Goal: Task Accomplishment & Management: Use online tool/utility

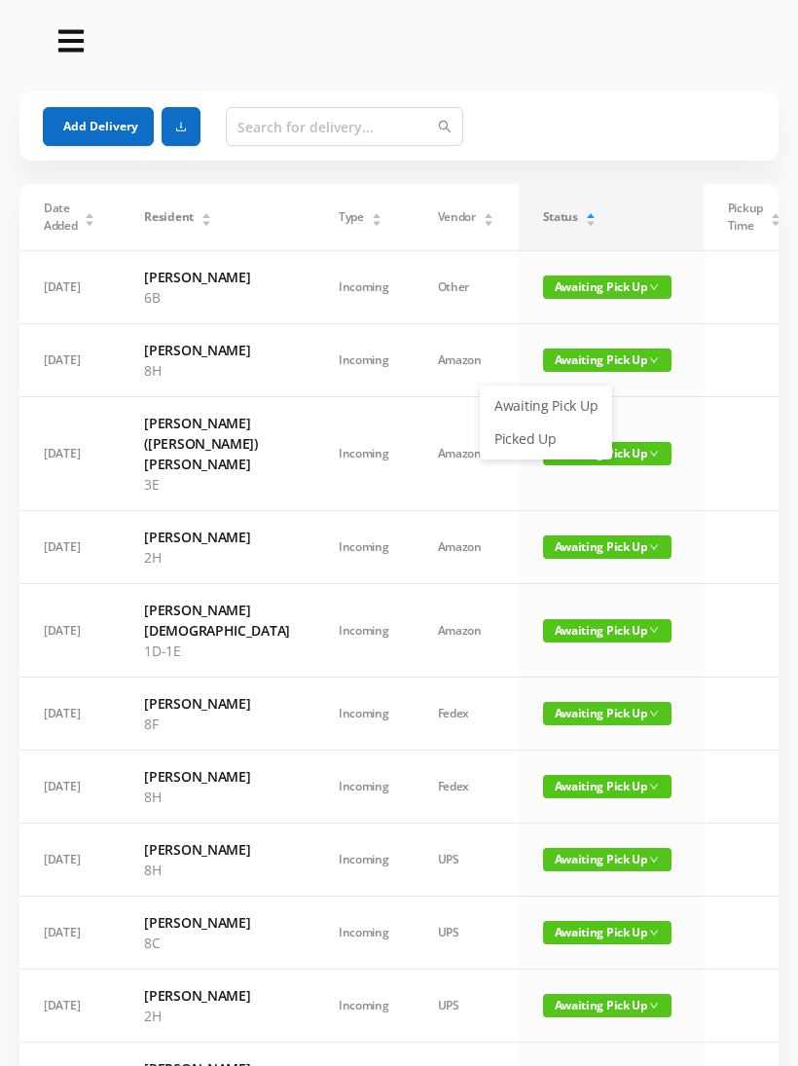
click at [532, 437] on link "Picked Up" at bounding box center [546, 438] width 127 height 31
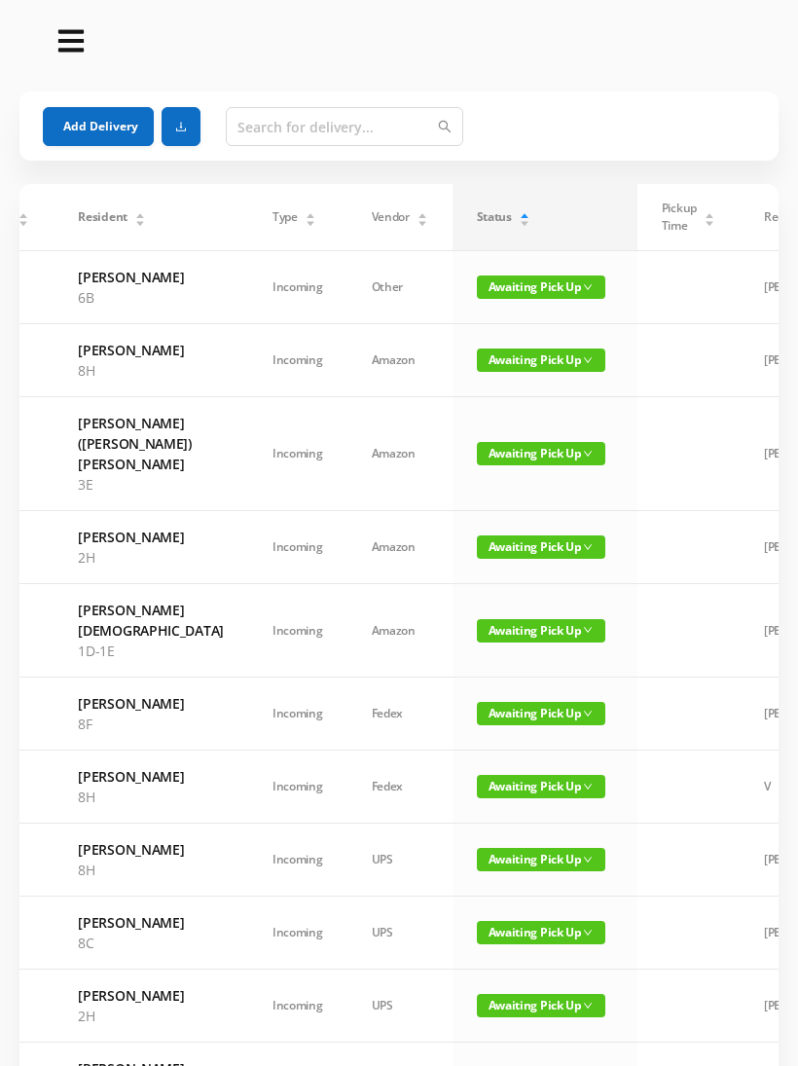
scroll to position [0, 8]
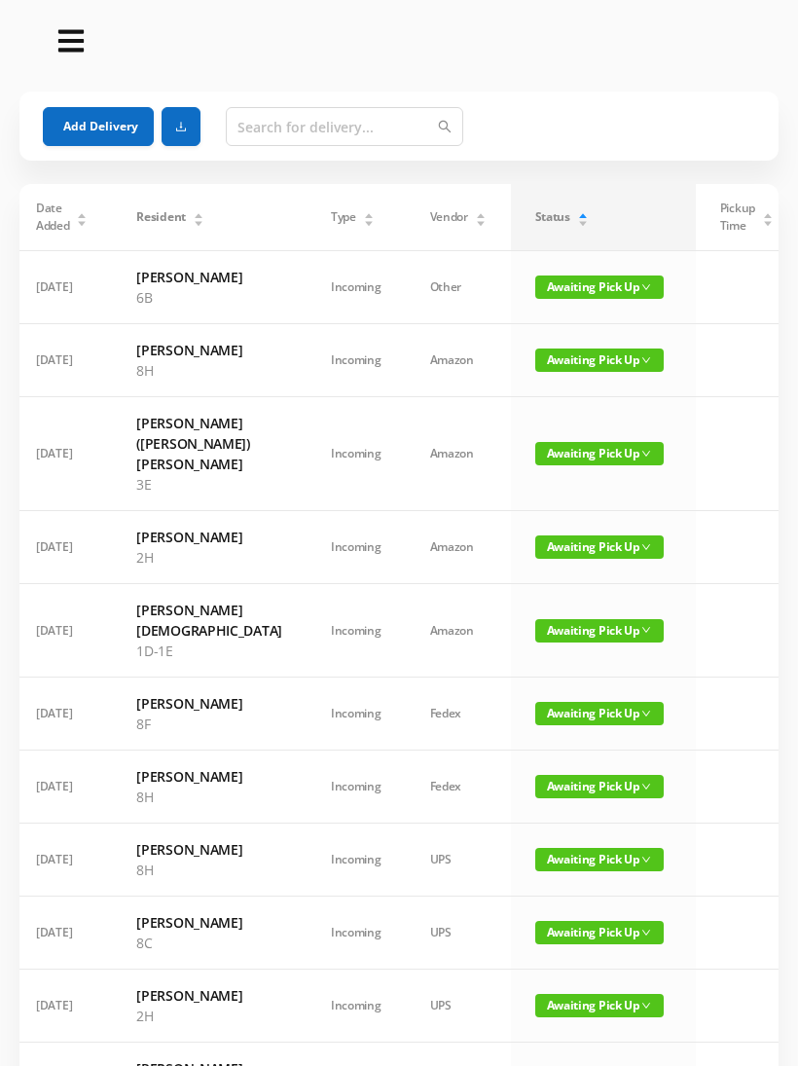
click at [537, 642] on span "Awaiting Pick Up" at bounding box center [599, 630] width 128 height 23
click at [533, 742] on link "Picked Up" at bounding box center [538, 739] width 127 height 31
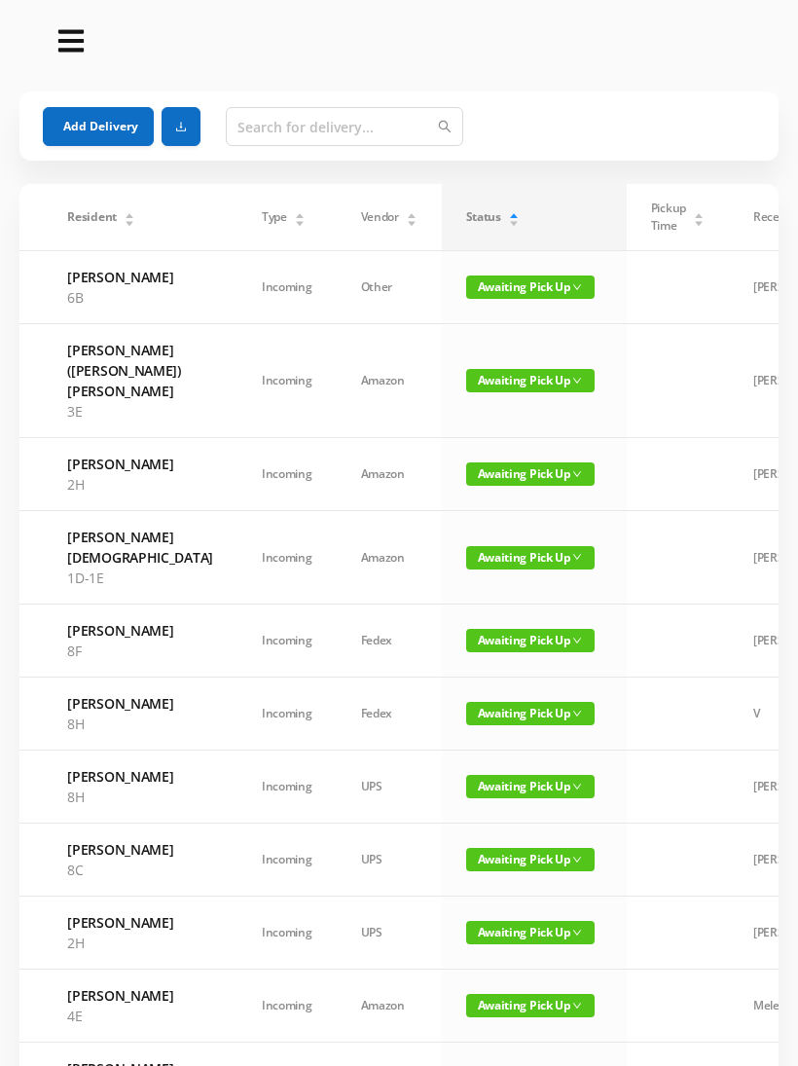
scroll to position [0, 51]
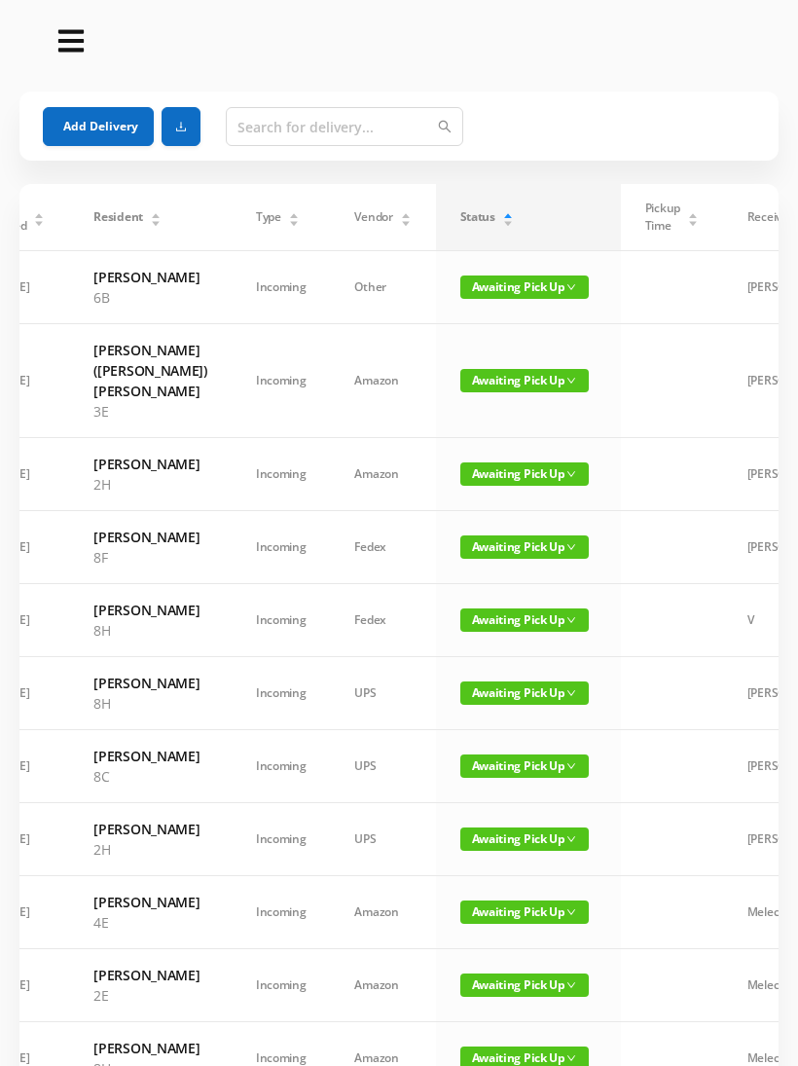
click at [509, 632] on span "Awaiting Pick Up" at bounding box center [524, 619] width 128 height 23
click at [496, 739] on link "Picked Up" at bounding box center [495, 739] width 127 height 31
click at [497, 705] on span "Awaiting Pick Up" at bounding box center [524, 692] width 128 height 23
click at [481, 740] on link "Picked Up" at bounding box center [495, 739] width 127 height 31
click at [496, 632] on span "Awaiting Pick Up" at bounding box center [524, 619] width 128 height 23
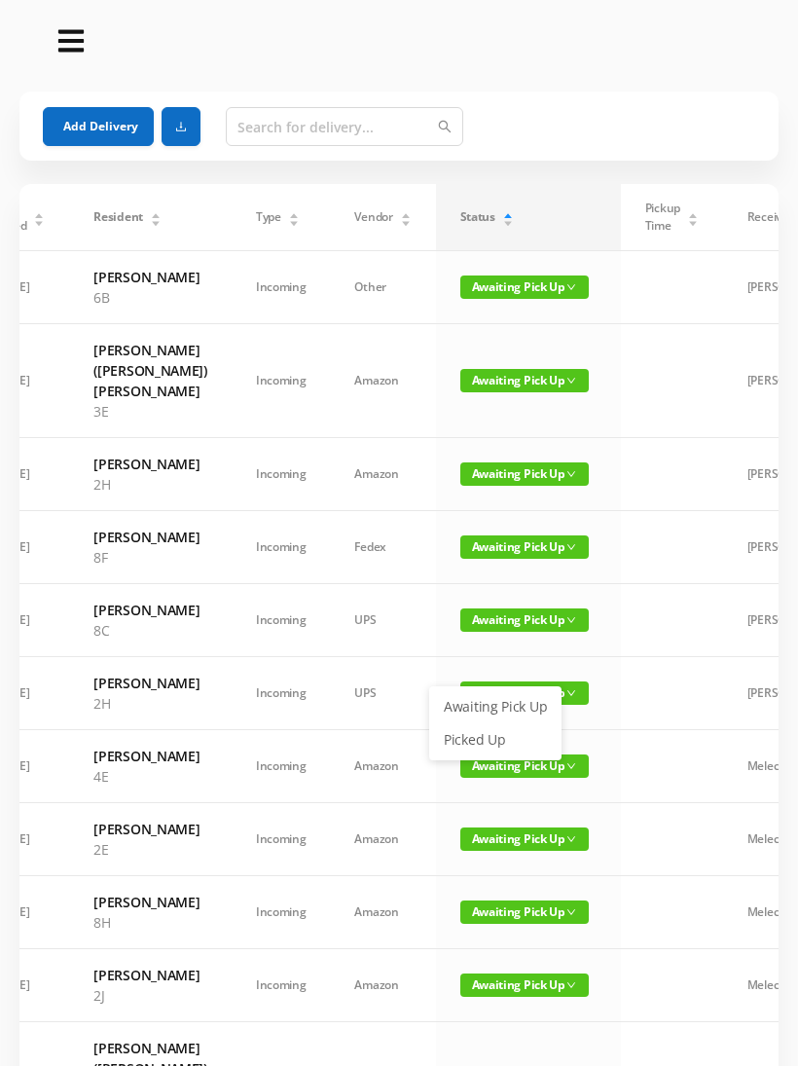
click at [485, 732] on link "Picked Up" at bounding box center [495, 739] width 127 height 31
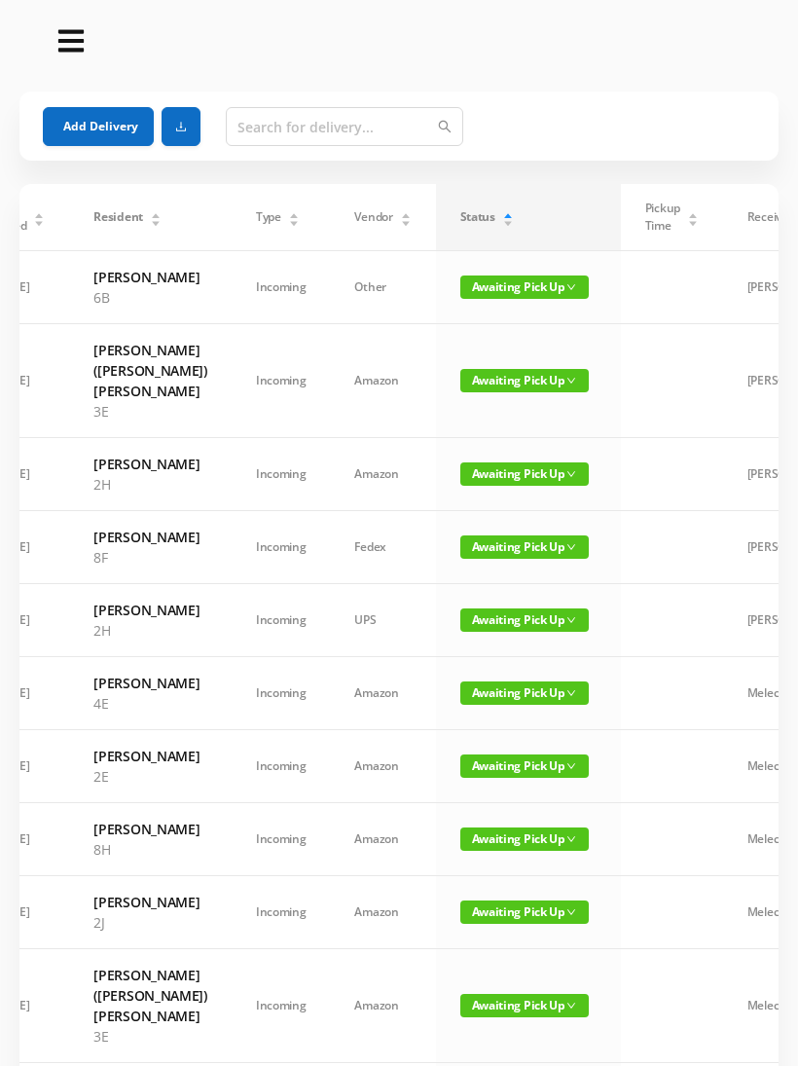
scroll to position [0, 76]
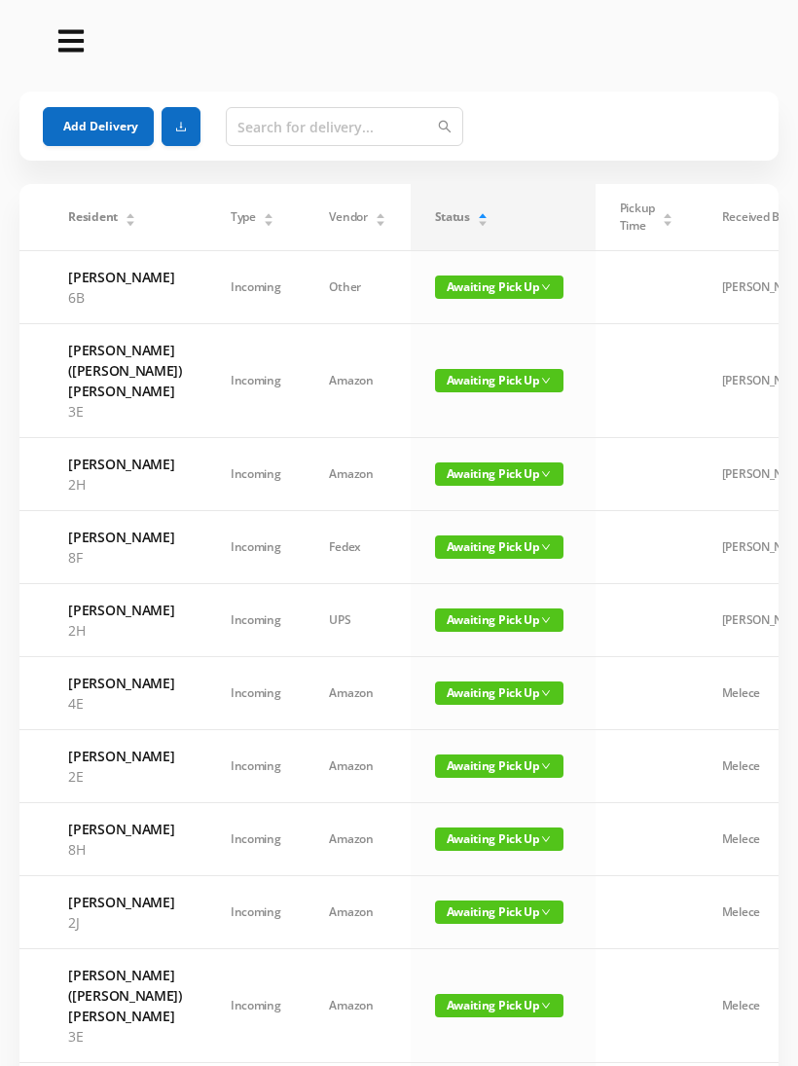
click at [458, 705] on span "Awaiting Pick Up" at bounding box center [499, 692] width 128 height 23
click at [446, 831] on link "Picked Up" at bounding box center [464, 833] width 127 height 31
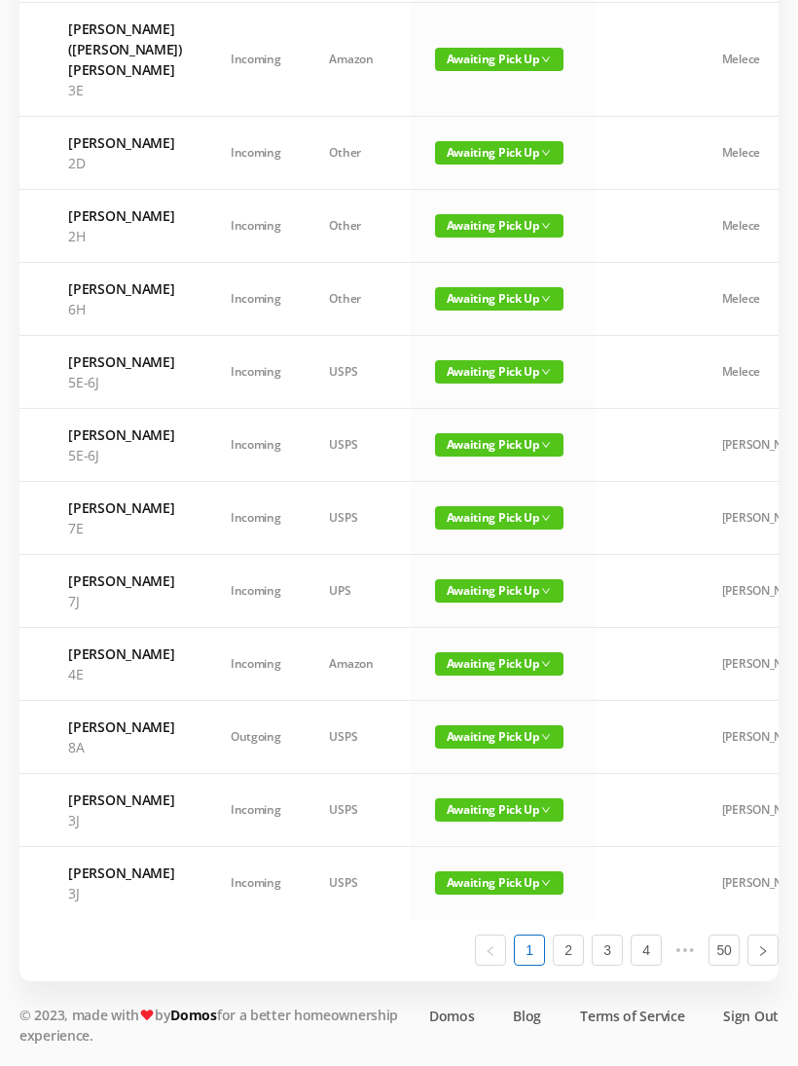
scroll to position [916, 0]
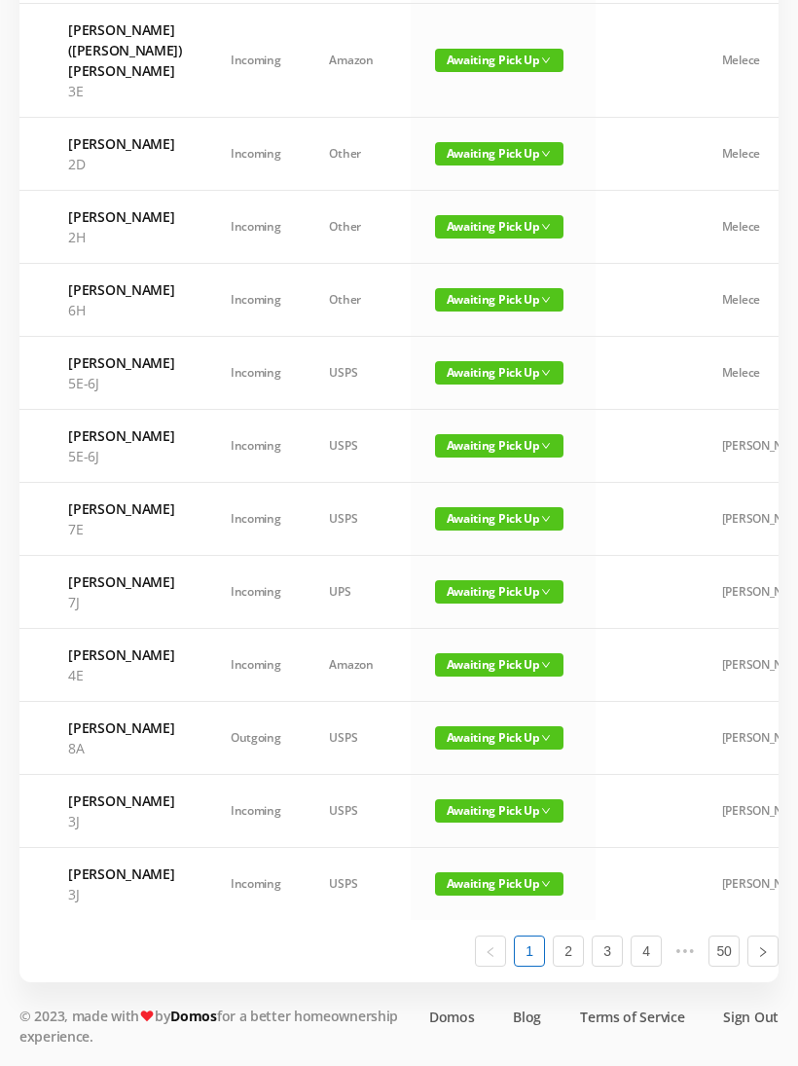
click at [454, 312] on span "Awaiting Pick Up" at bounding box center [499, 299] width 128 height 23
click at [448, 527] on link "Picked Up" at bounding box center [464, 542] width 127 height 31
click at [462, 604] on span "Awaiting Pick Up" at bounding box center [499, 591] width 128 height 23
click at [452, 900] on link "Picked Up" at bounding box center [464, 915] width 127 height 31
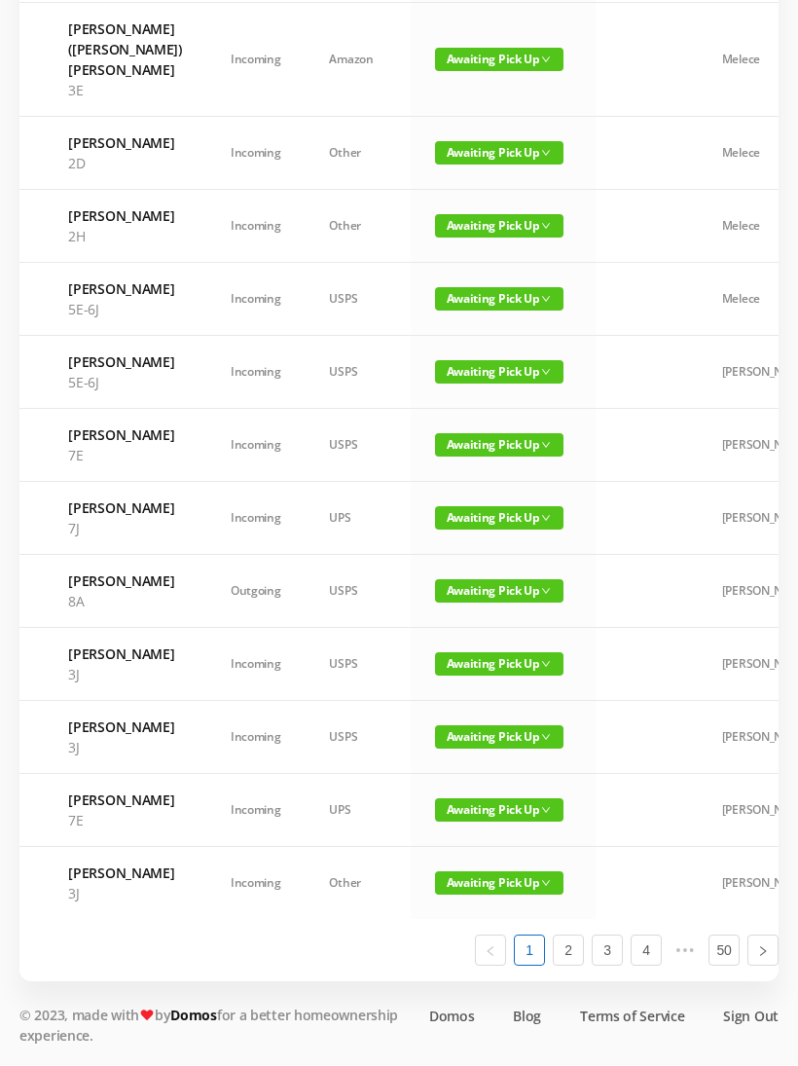
scroll to position [1185, 0]
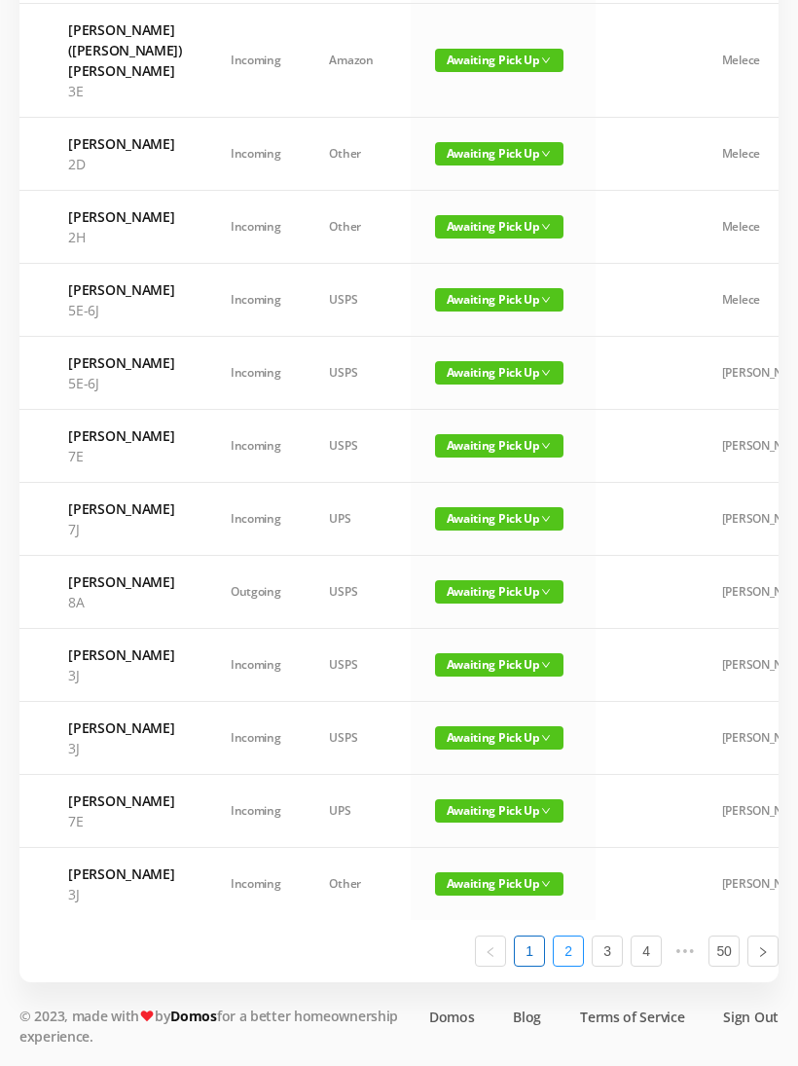
click at [573, 966] on link "2" at bounding box center [568, 950] width 29 height 29
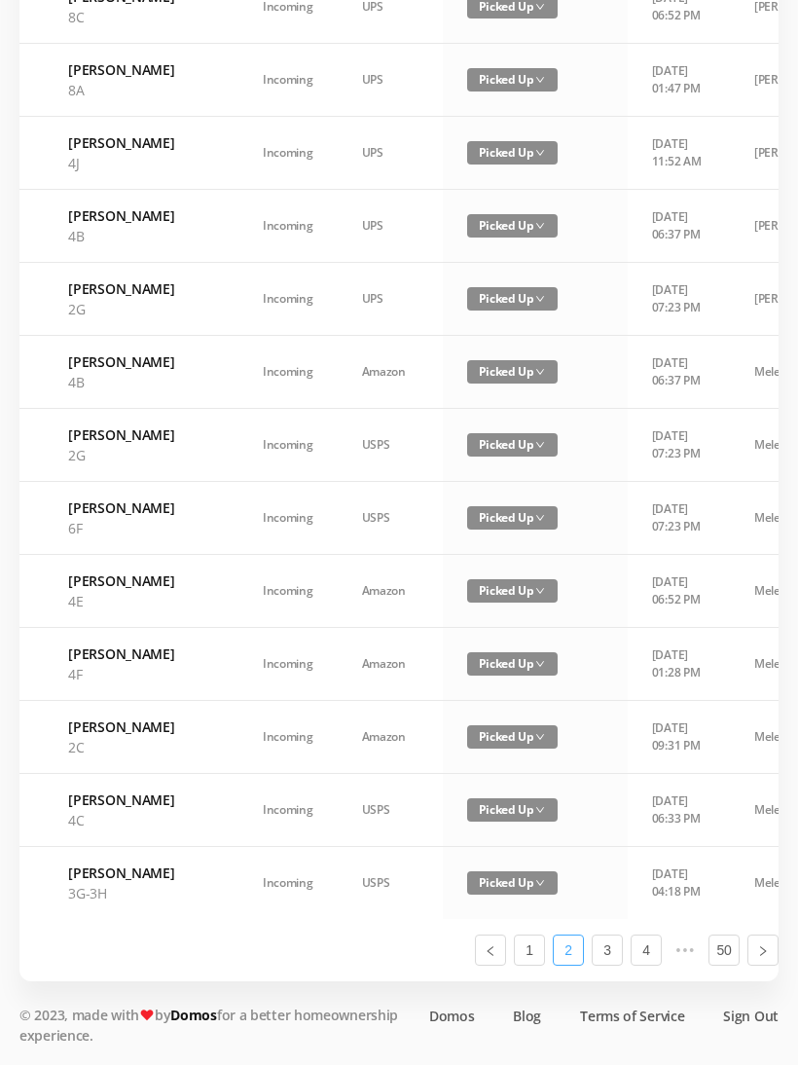
scroll to position [1083, 0]
click at [526, 966] on link "1" at bounding box center [529, 950] width 29 height 29
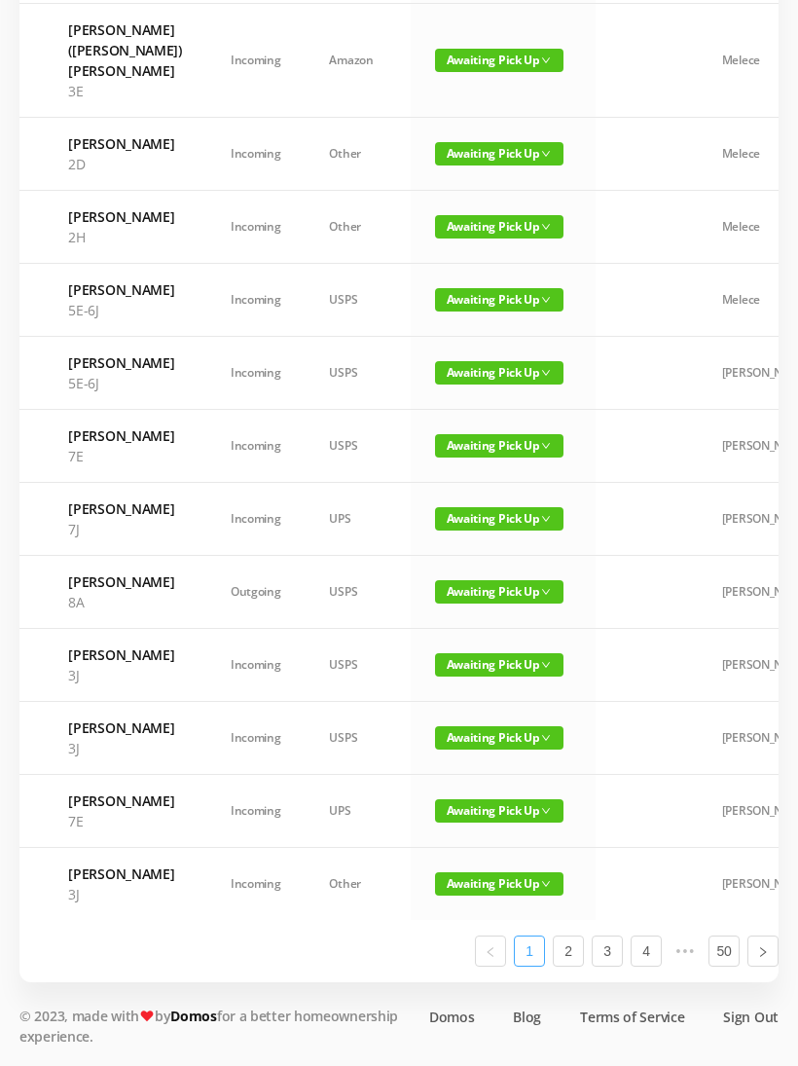
scroll to position [1002, 0]
click at [471, 531] on span "Awaiting Pick Up" at bounding box center [499, 518] width 128 height 23
click at [459, 807] on link "Picked Up" at bounding box center [464, 822] width 127 height 31
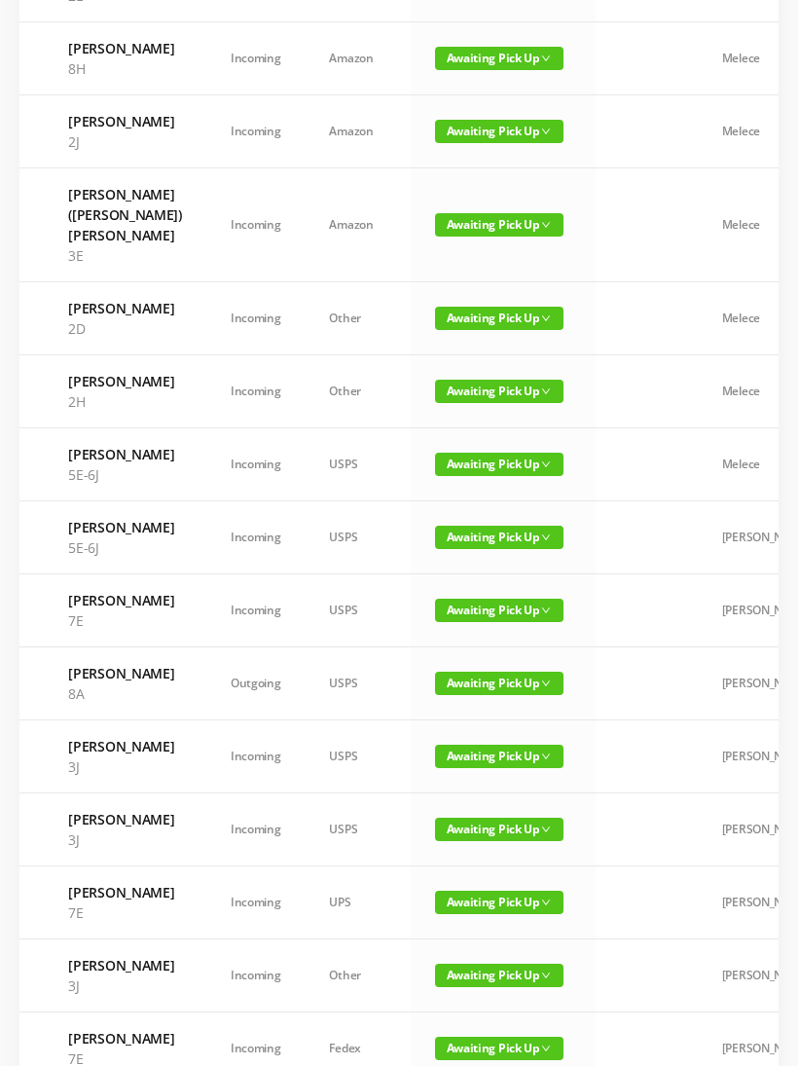
scroll to position [705, 0]
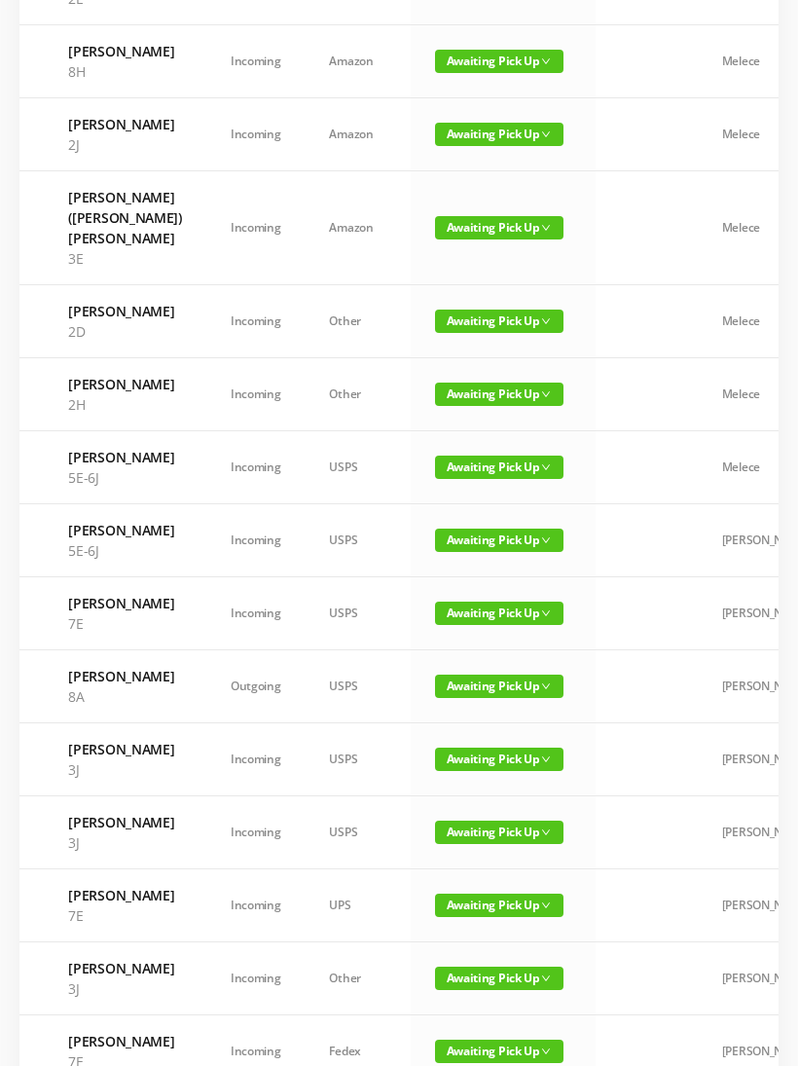
click at [450, 333] on span "Awaiting Pick Up" at bounding box center [499, 321] width 128 height 23
click at [451, 519] on link "Picked Up" at bounding box center [464, 522] width 127 height 31
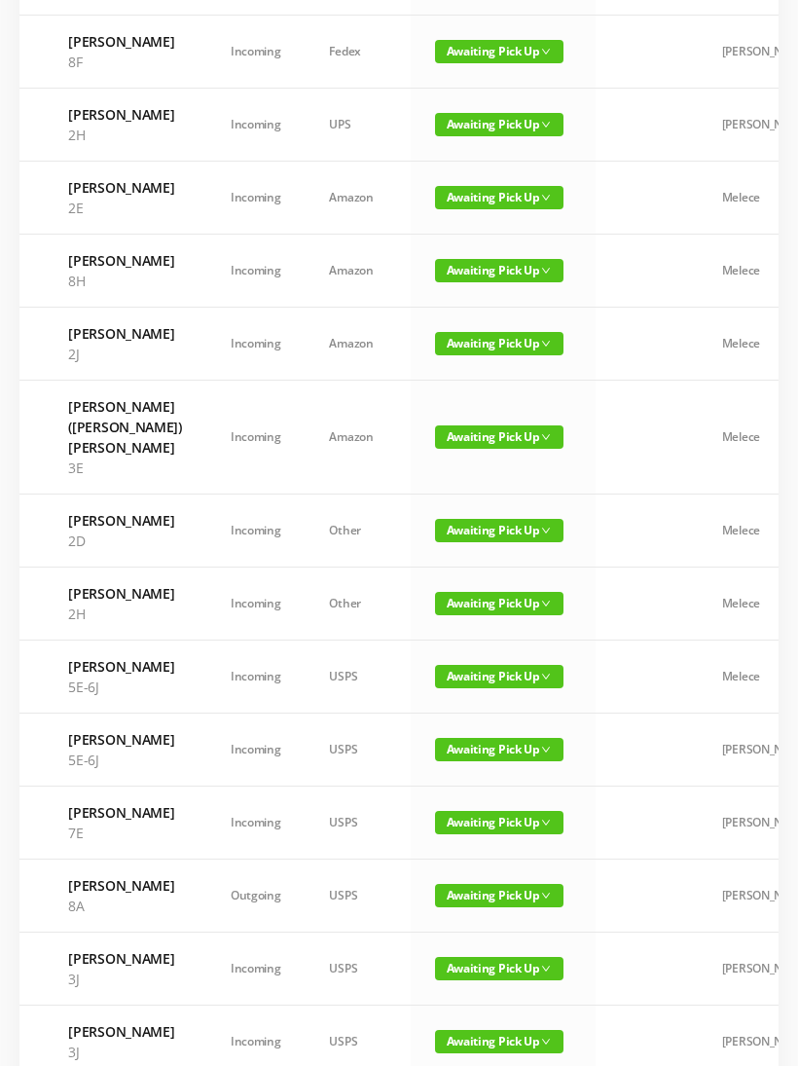
scroll to position [485, 0]
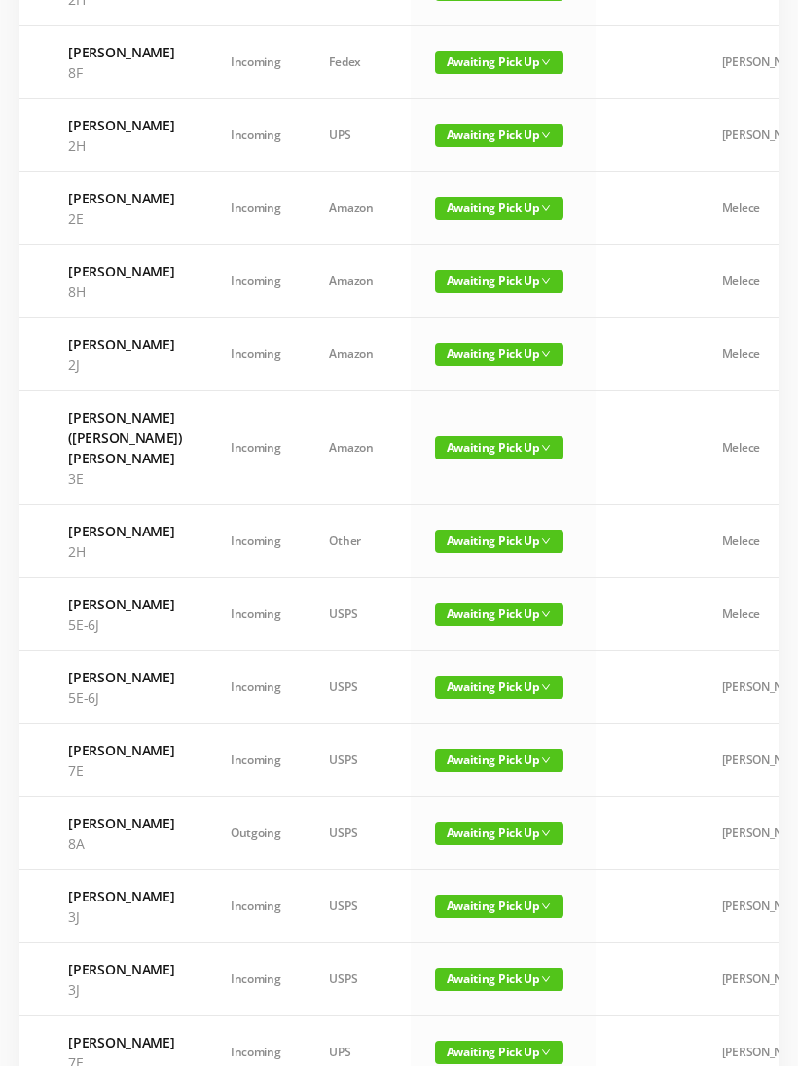
click at [461, 293] on span "Awaiting Pick Up" at bounding box center [499, 281] width 128 height 23
click at [454, 437] on link "Picked Up" at bounding box center [462, 441] width 127 height 31
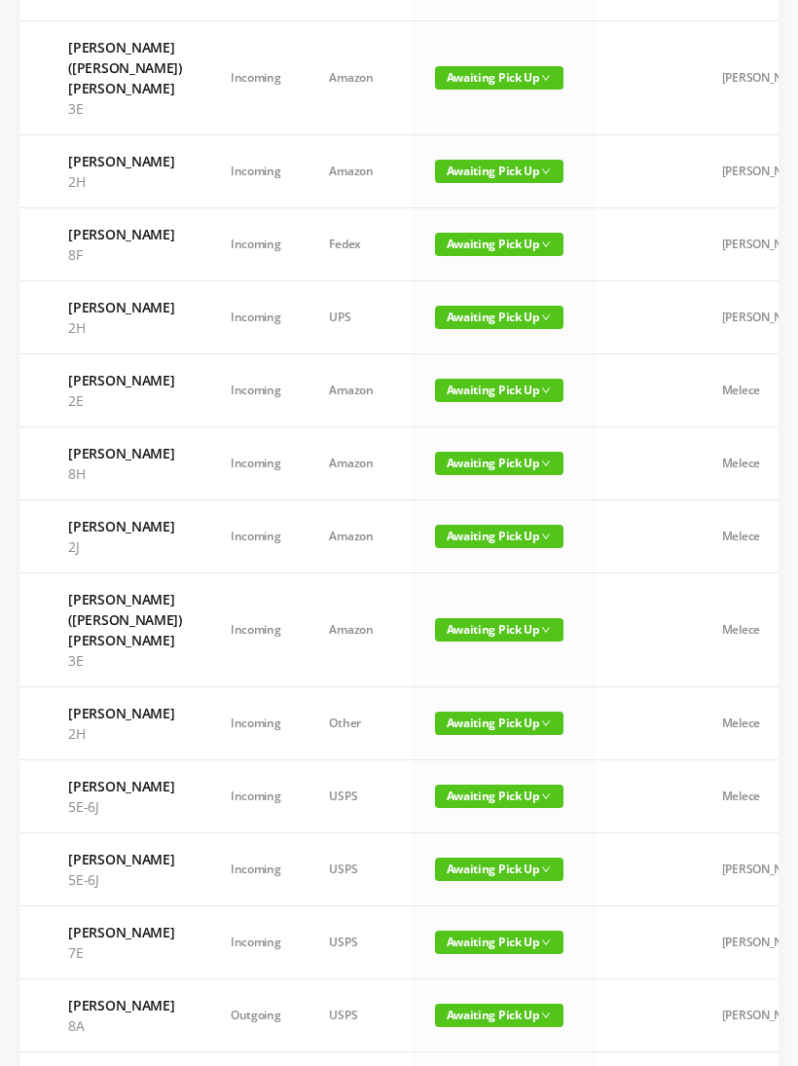
scroll to position [303, 0]
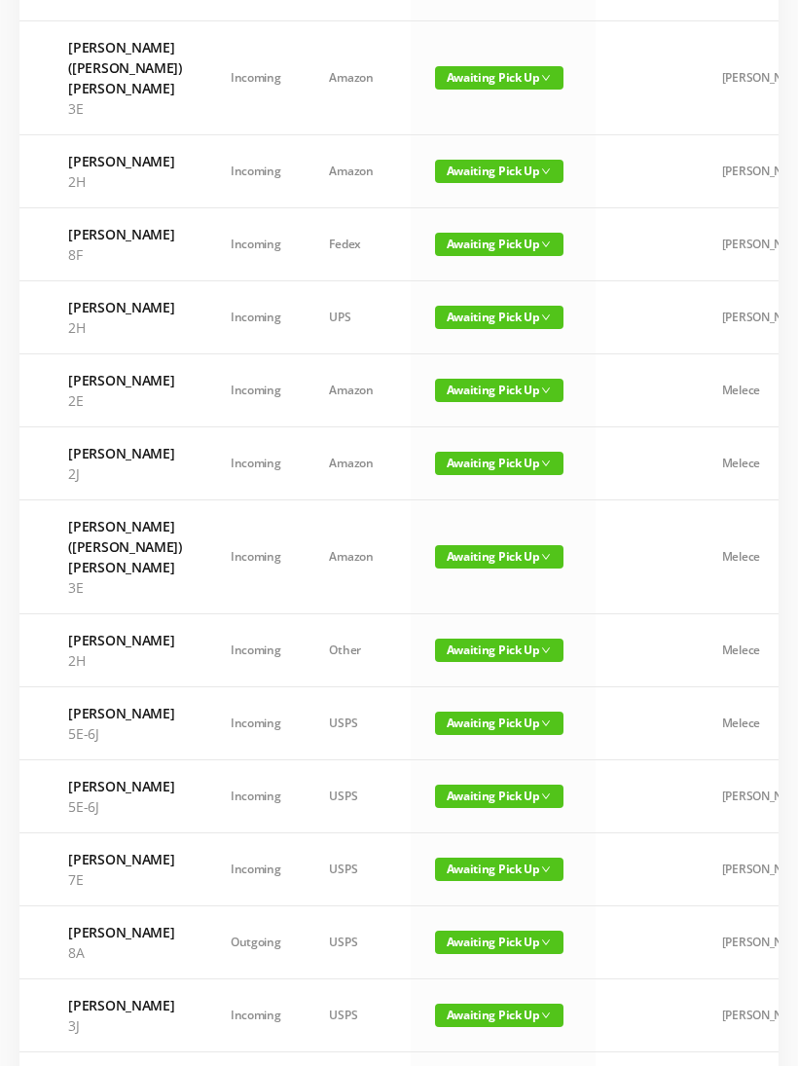
click at [472, 402] on span "Awaiting Pick Up" at bounding box center [499, 390] width 128 height 23
click at [464, 516] on link "Picked Up" at bounding box center [480, 520] width 127 height 31
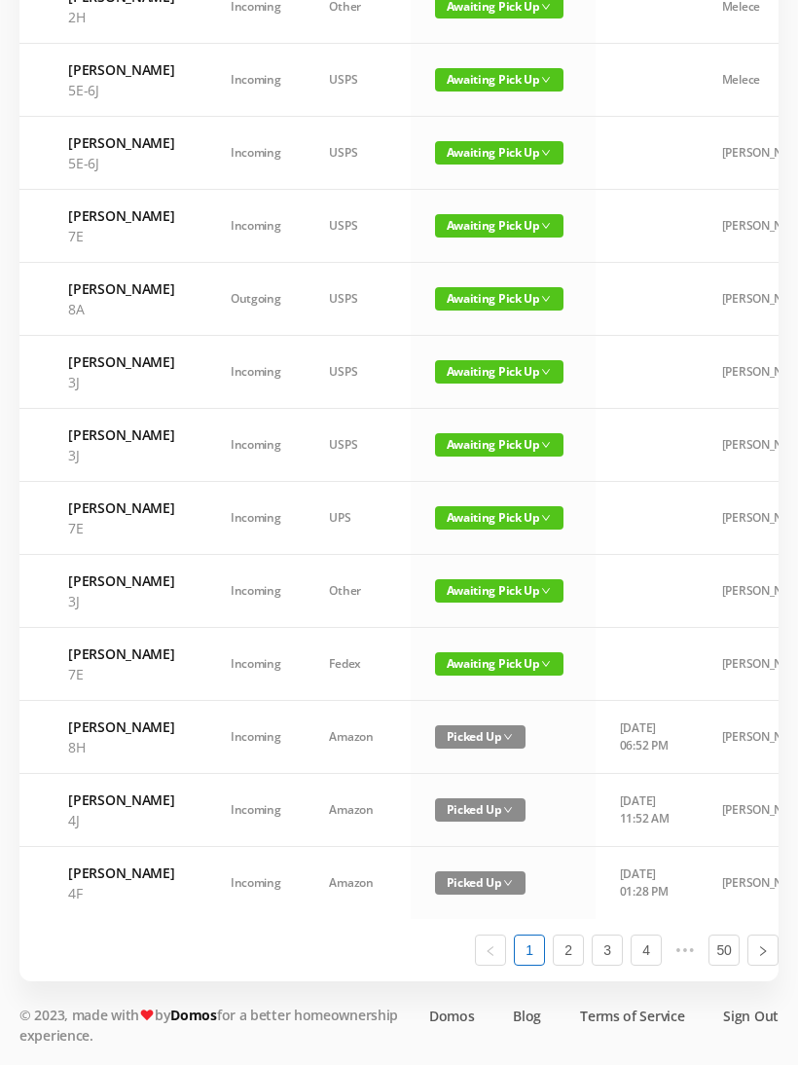
scroll to position [1120, 0]
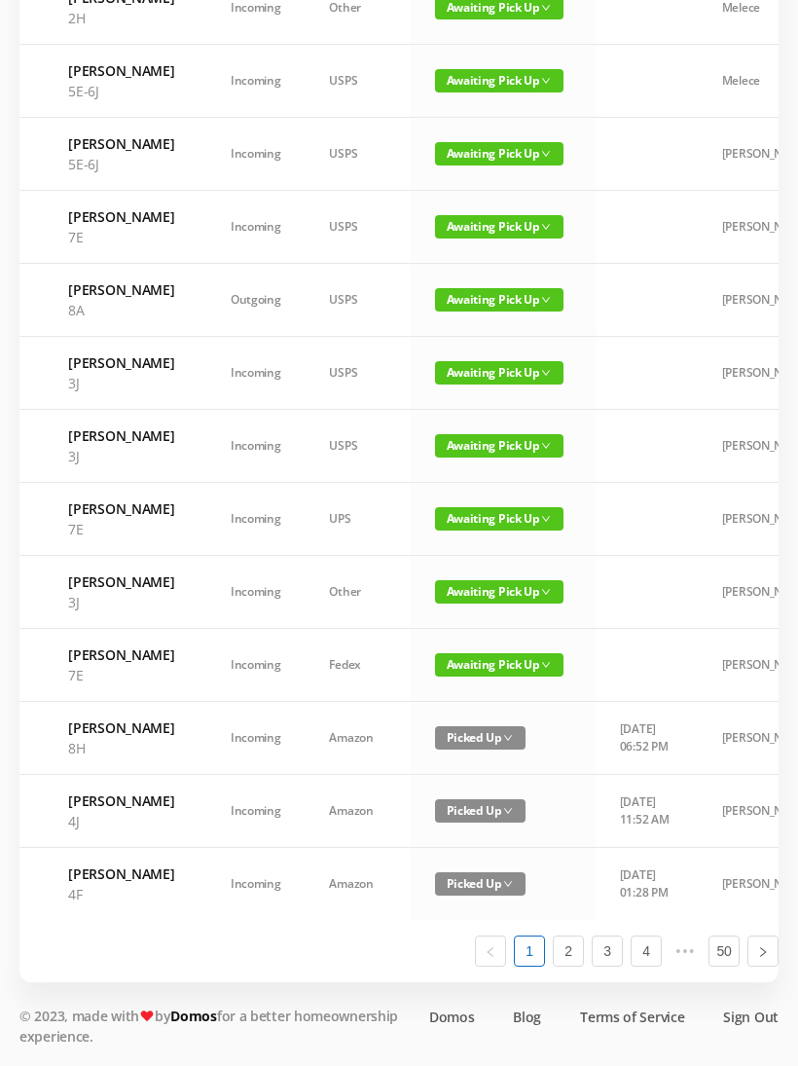
click at [736, 1027] on link "Sign Out" at bounding box center [750, 1017] width 55 height 20
